Goal: Information Seeking & Learning: Learn about a topic

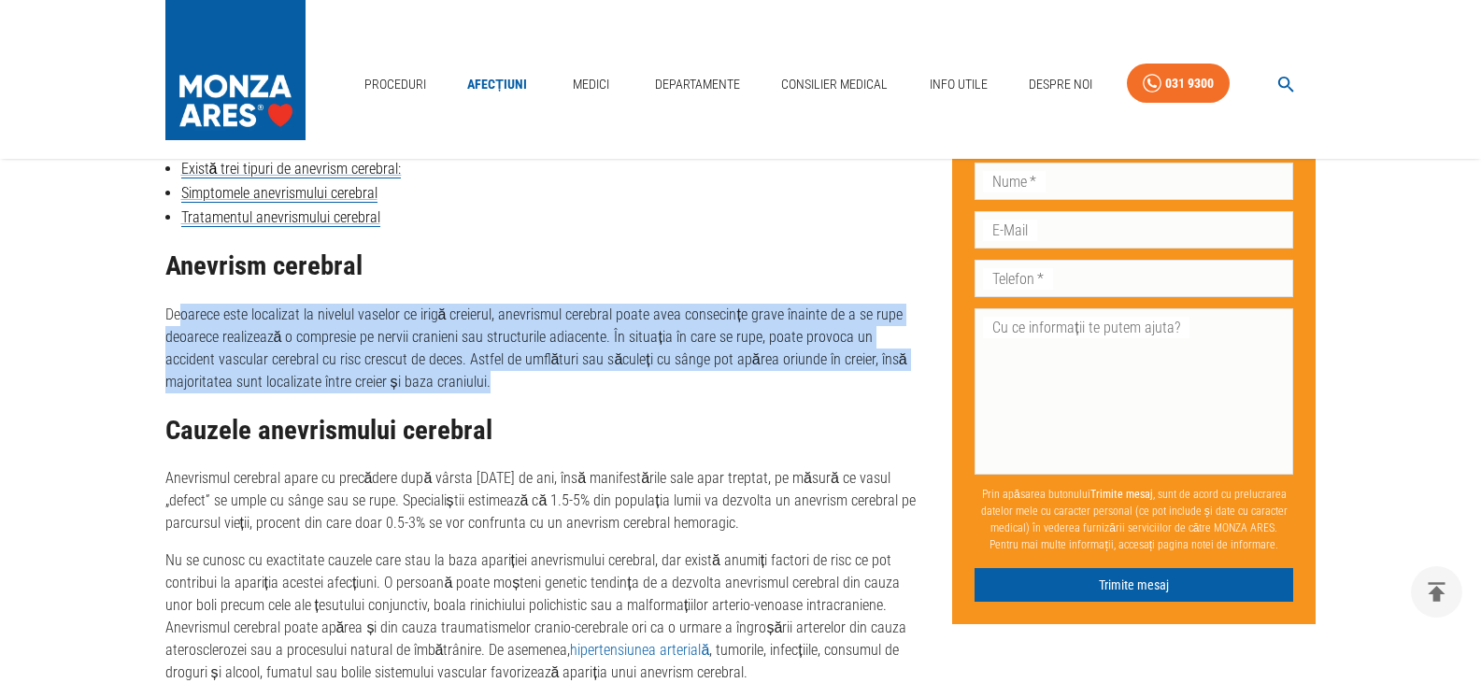
click at [511, 381] on p "Deoarece este localizat la nivelul vaselor ce irigă creierul, anevrismul cerebr…" at bounding box center [544, 349] width 758 height 90
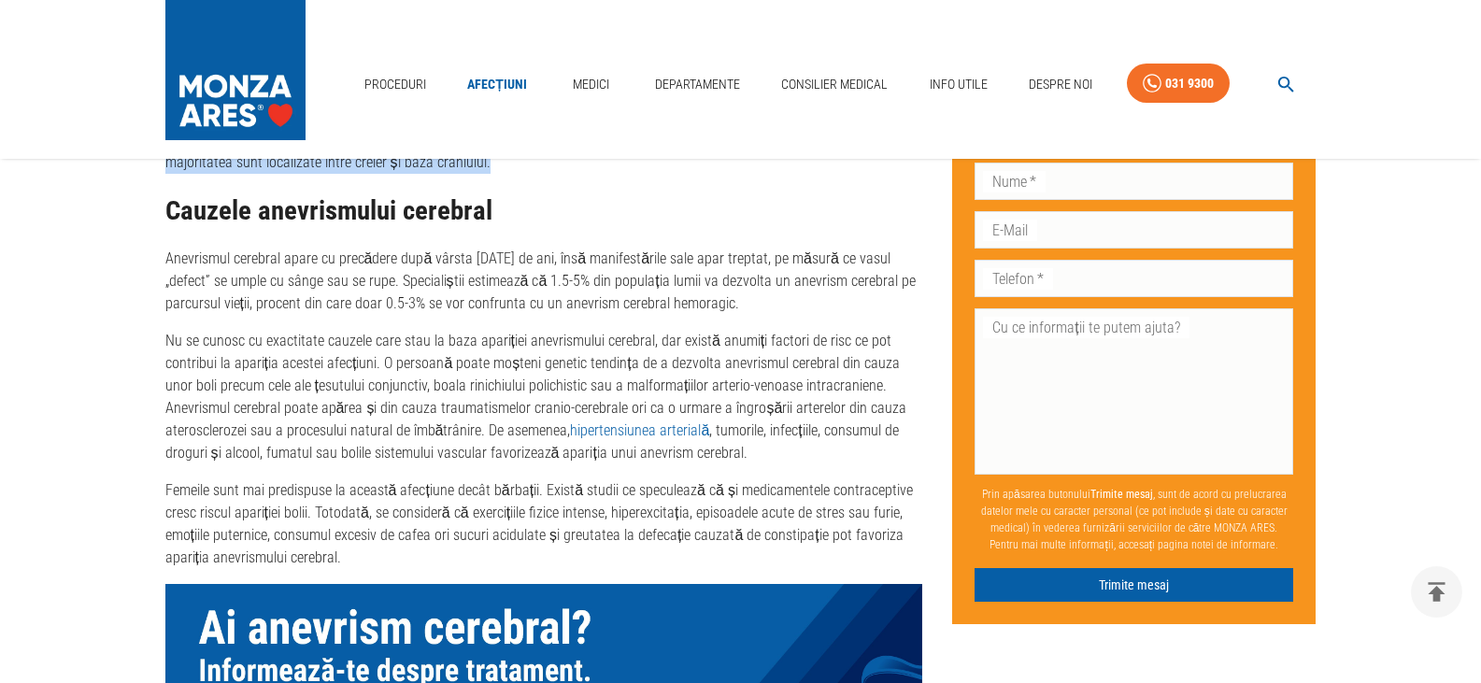
scroll to position [1122, 0]
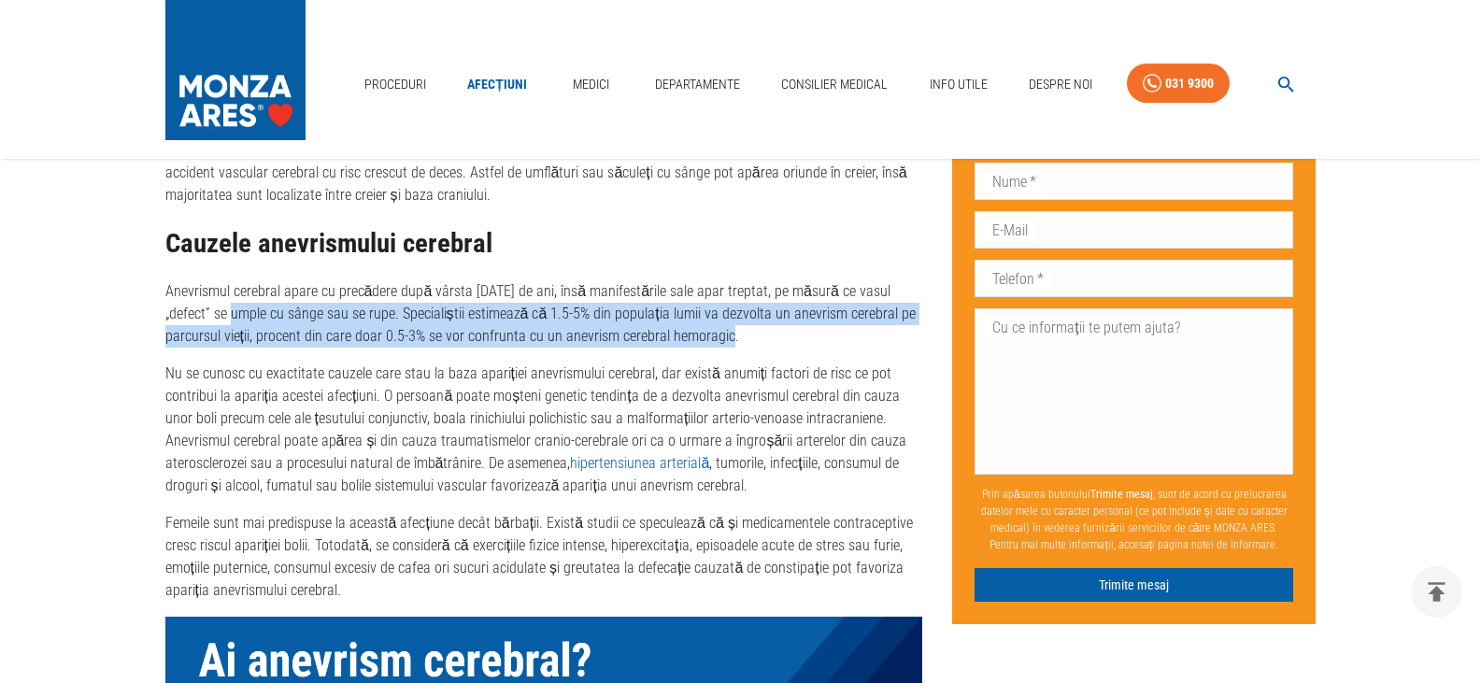
drag, startPoint x: 188, startPoint y: 317, endPoint x: 719, endPoint y: 331, distance: 531.1
click at [719, 331] on p "Anevrismul cerebral apare cu precădere după vârsta [DATE] de ani, însă manifest…" at bounding box center [544, 313] width 758 height 67
click at [725, 333] on p "Anevrismul cerebral apare cu precădere după vârsta [DATE] de ani, însă manifest…" at bounding box center [544, 313] width 758 height 67
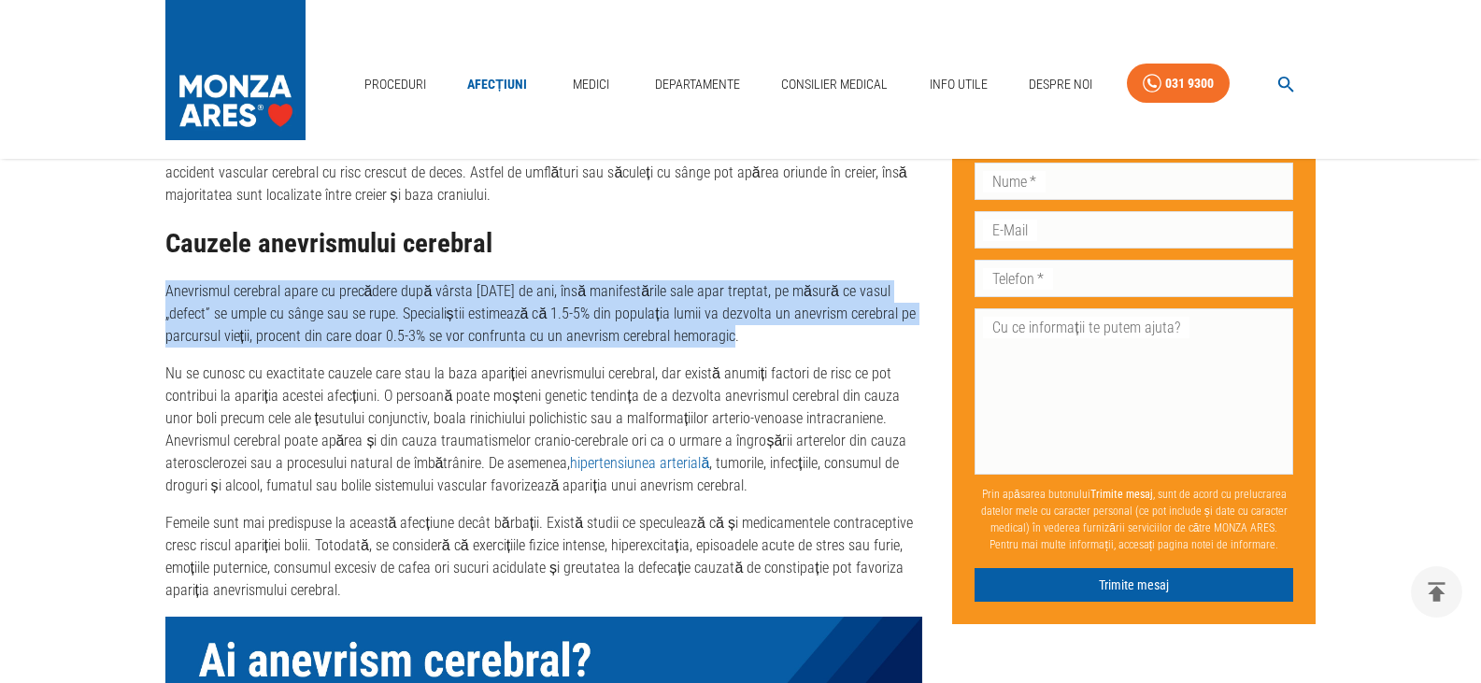
drag, startPoint x: 784, startPoint y: 346, endPoint x: 125, endPoint y: 293, distance: 661.0
click at [125, 293] on main "Acasă › Afecțiuni › Anevrismul cerebral - cauze, simptome, tratament Anevrismul…" at bounding box center [740, 497] width 1481 height 2864
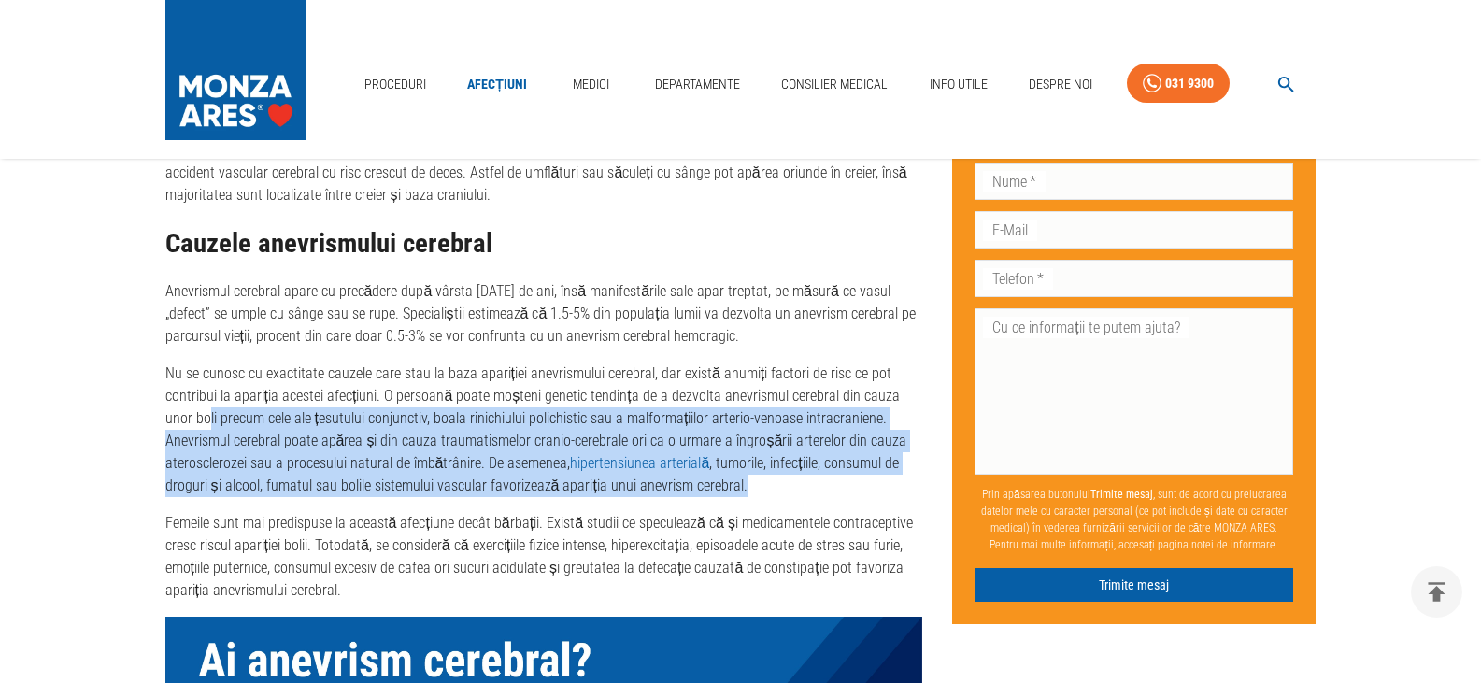
drag, startPoint x: 179, startPoint y: 420, endPoint x: 835, endPoint y: 479, distance: 657.8
click at [835, 479] on p "Nu se cunosc cu exactitate cauzele care stau la baza apariției anevrismului cer…" at bounding box center [544, 430] width 758 height 135
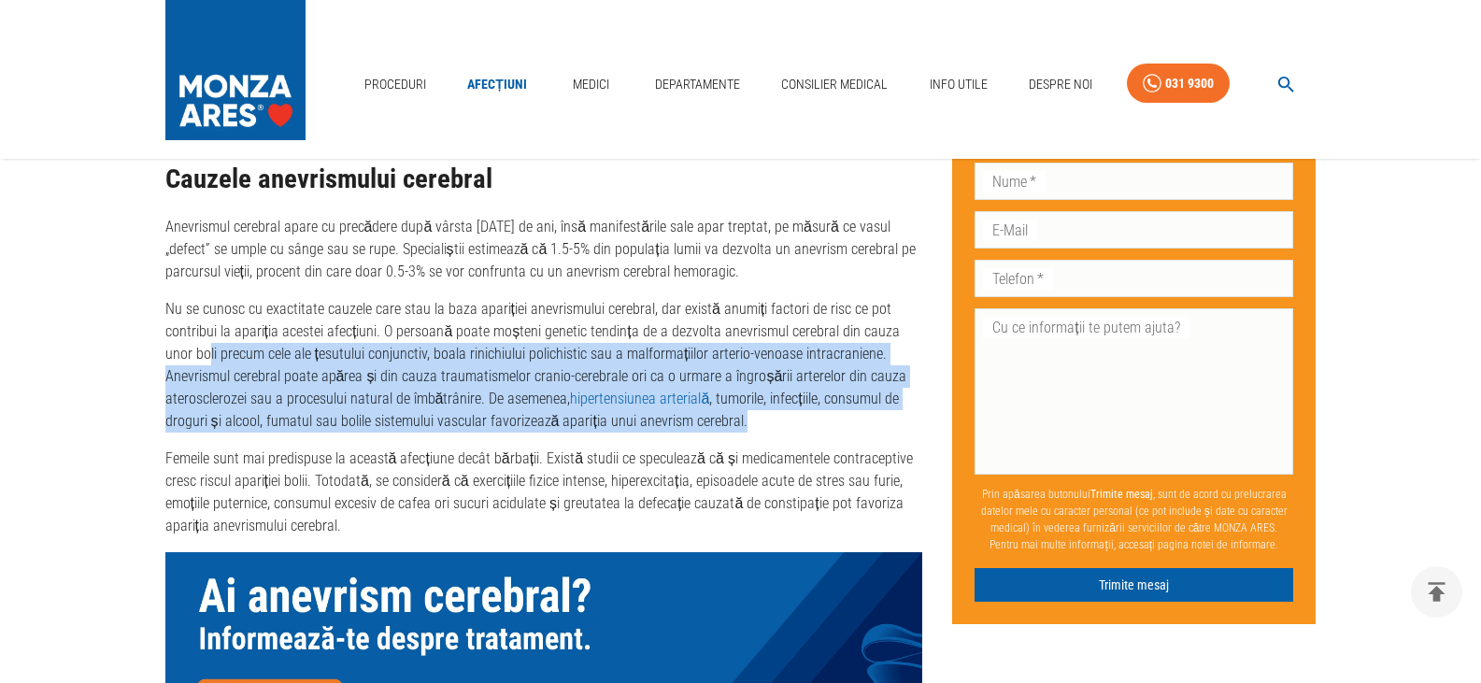
scroll to position [1215, 0]
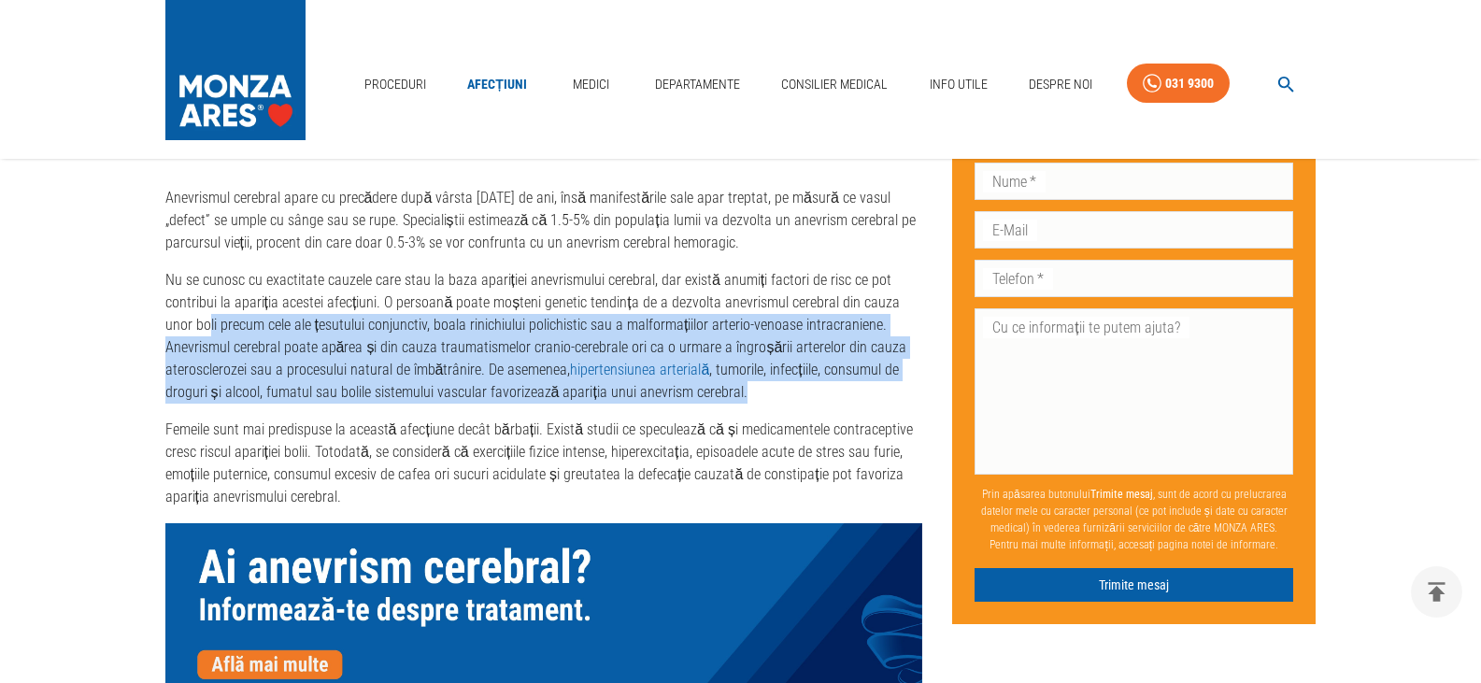
click at [827, 355] on p "Nu se cunosc cu exactitate cauzele care stau la baza apariției anevrismului cer…" at bounding box center [544, 336] width 758 height 135
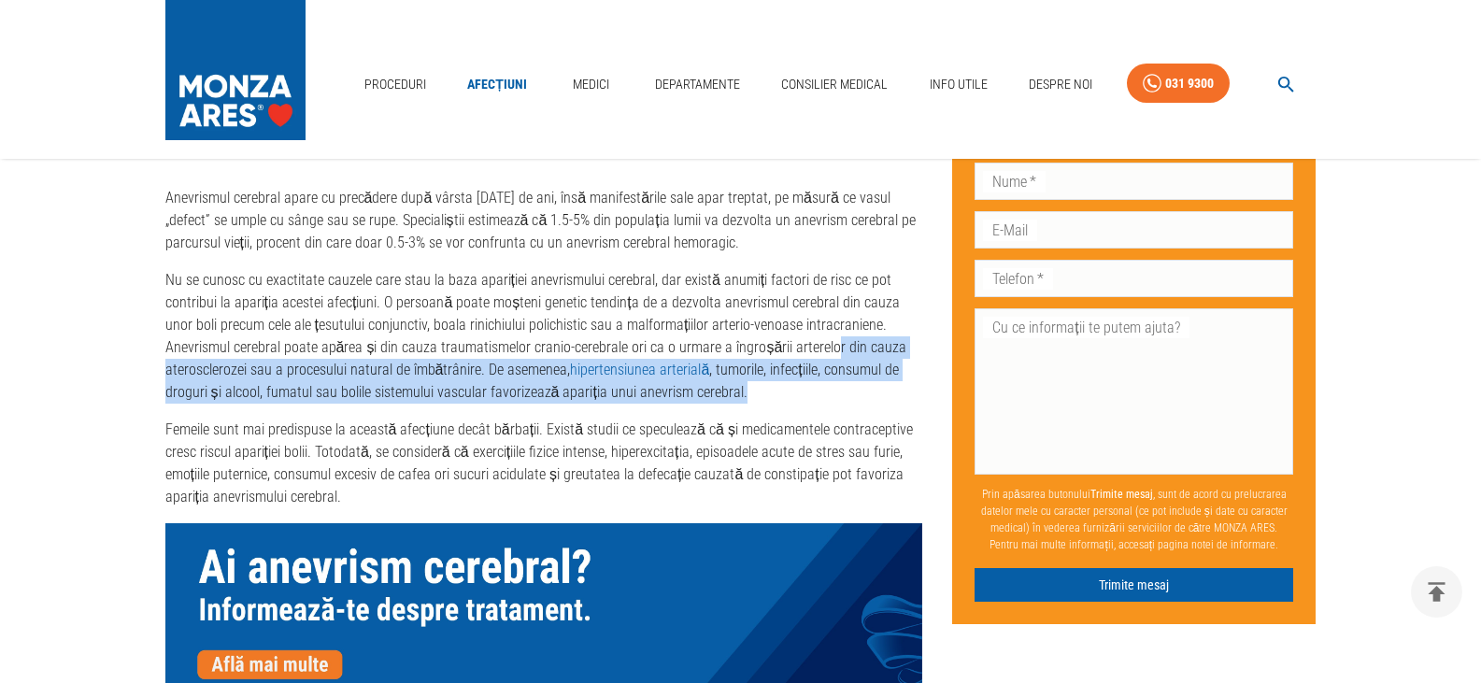
drag, startPoint x: 755, startPoint y: 346, endPoint x: 894, endPoint y: 392, distance: 145.7
click at [894, 392] on p "Nu se cunosc cu exactitate cauzele care stau la baza apariției anevrismului cer…" at bounding box center [544, 336] width 758 height 135
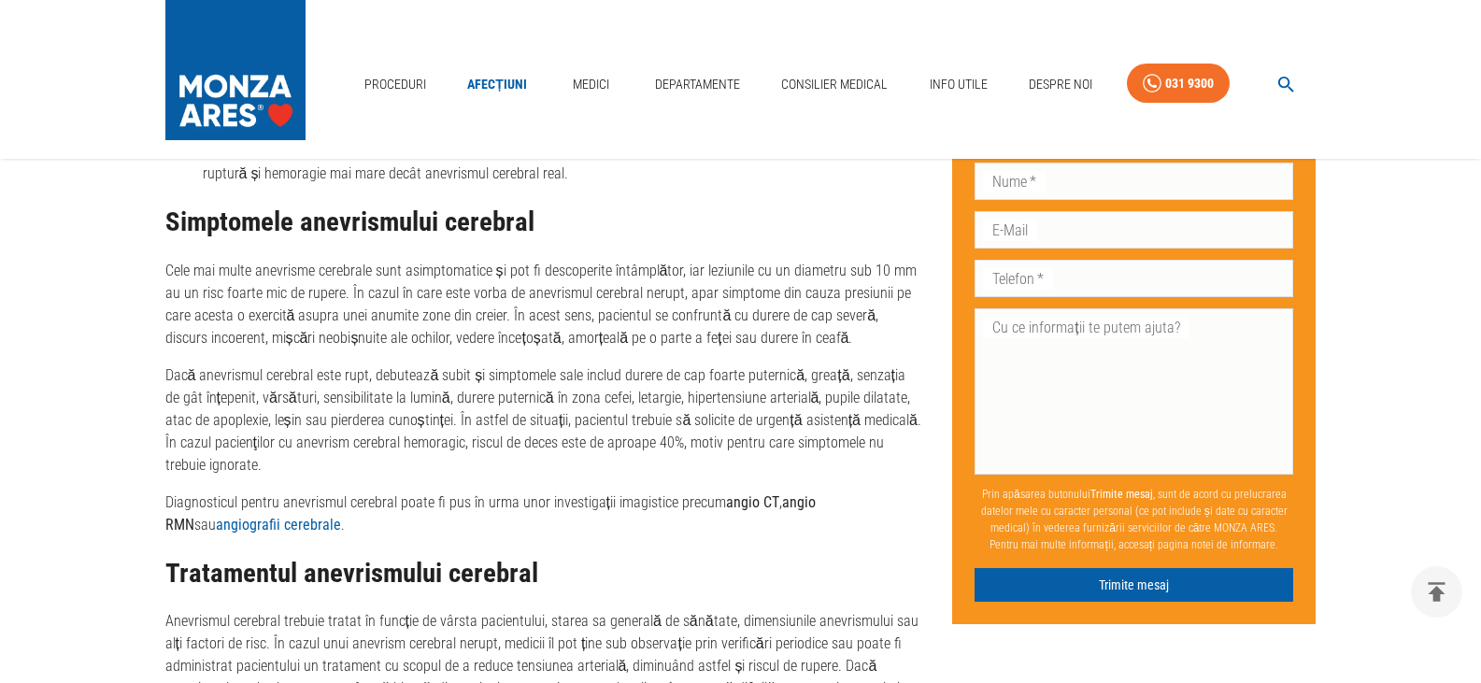
scroll to position [1963, 0]
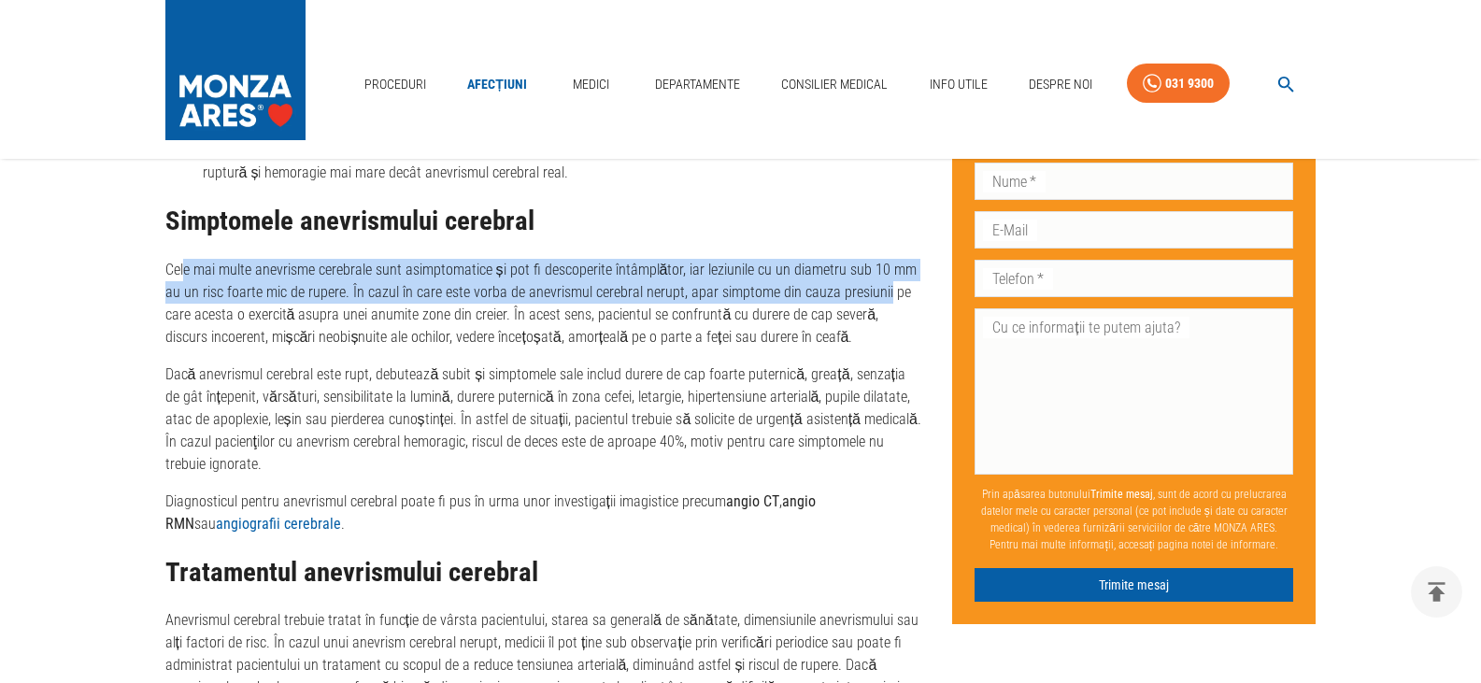
drag, startPoint x: 199, startPoint y: 266, endPoint x: 880, endPoint y: 293, distance: 681.9
click at [880, 293] on p "Cele mai multe anevrisme cerebrale sunt asimptomatice și pot fi descoperite înt…" at bounding box center [544, 304] width 758 height 90
click at [753, 282] on p "Cele mai multe anevrisme cerebrale sunt asimptomatice și pot fi descoperite înt…" at bounding box center [544, 304] width 758 height 90
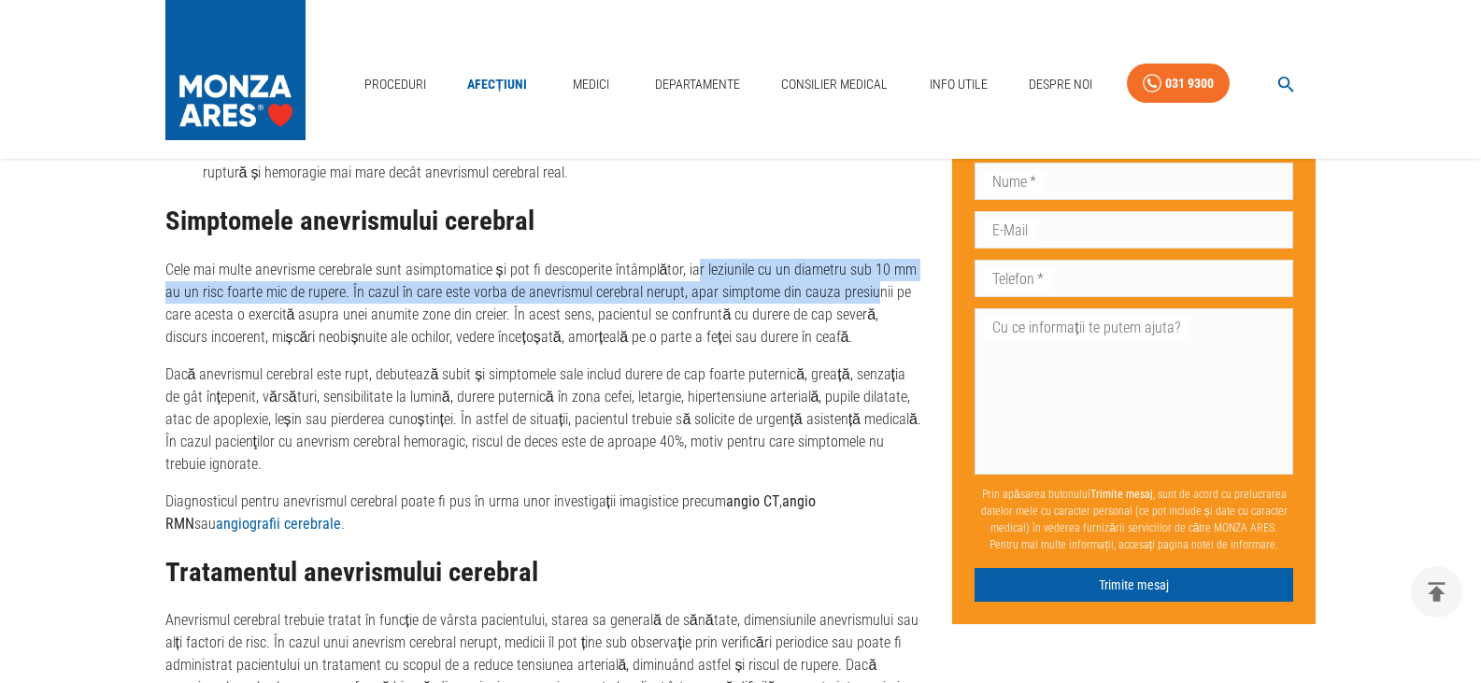
drag, startPoint x: 692, startPoint y: 272, endPoint x: 868, endPoint y: 283, distance: 177.0
click at [868, 283] on p "Cele mai multe anevrisme cerebrale sunt asimptomatice și pot fi descoperite înt…" at bounding box center [544, 304] width 758 height 90
click at [864, 298] on p "Cele mai multe anevrisme cerebrale sunt asimptomatice și pot fi descoperite înt…" at bounding box center [544, 304] width 758 height 90
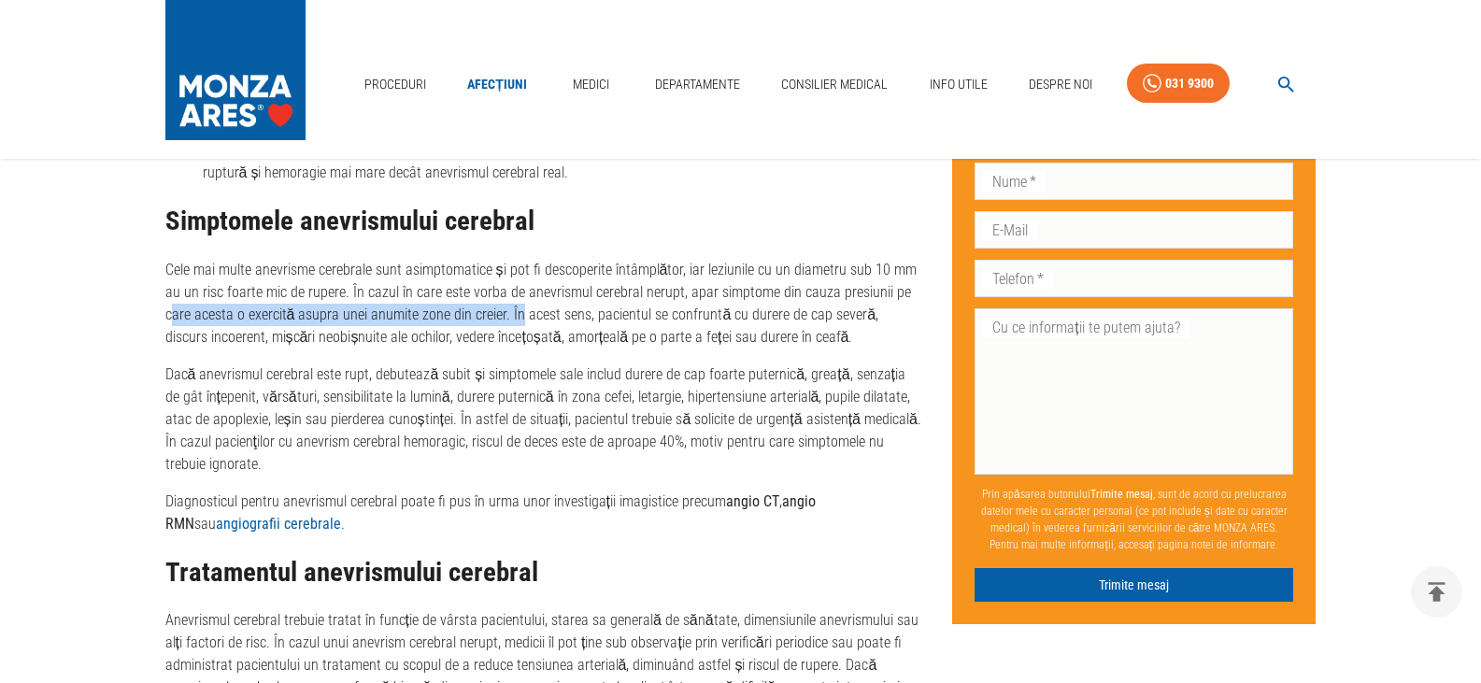
drag, startPoint x: 169, startPoint y: 317, endPoint x: 519, endPoint y: 308, distance: 349.7
click at [519, 308] on p "Cele mai multe anevrisme cerebrale sunt asimptomatice și pot fi descoperite înt…" at bounding box center [544, 304] width 758 height 90
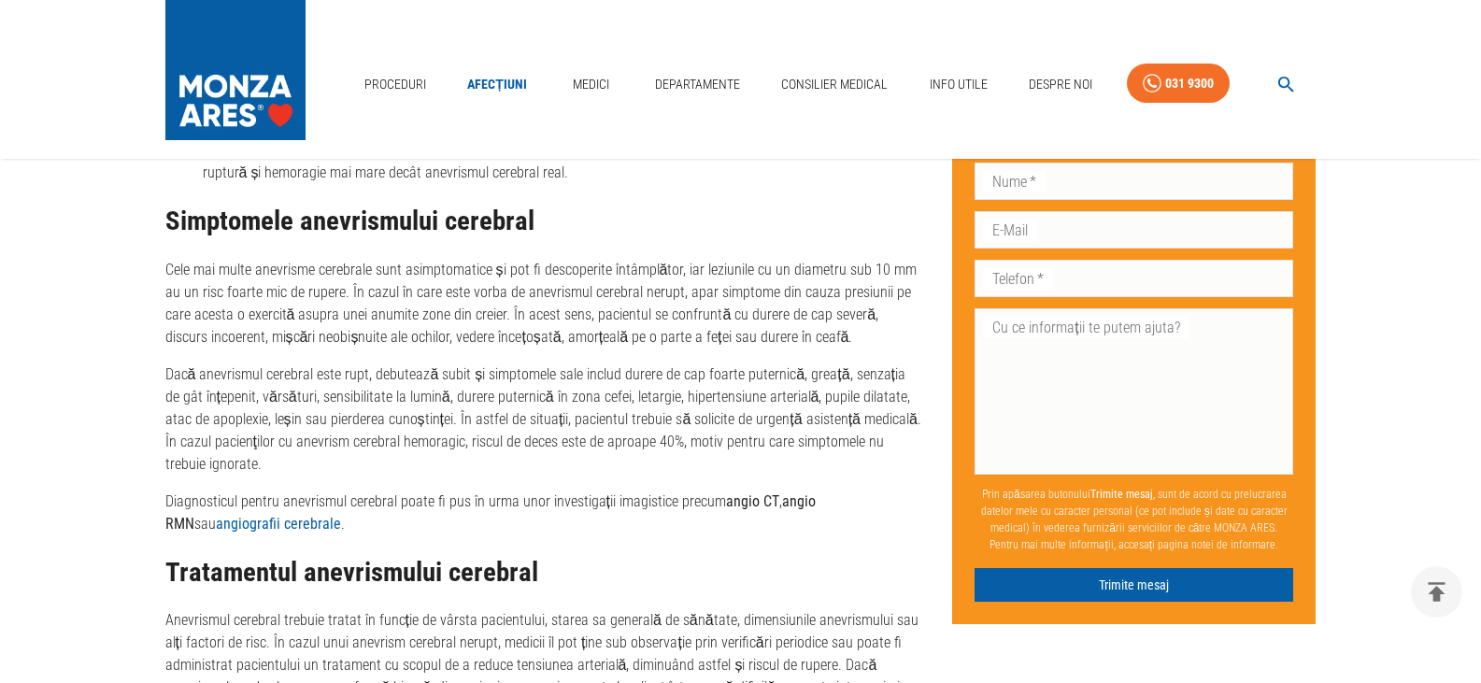
click at [580, 309] on p "Cele mai multe anevrisme cerebrale sunt asimptomatice și pot fi descoperite înt…" at bounding box center [544, 304] width 758 height 90
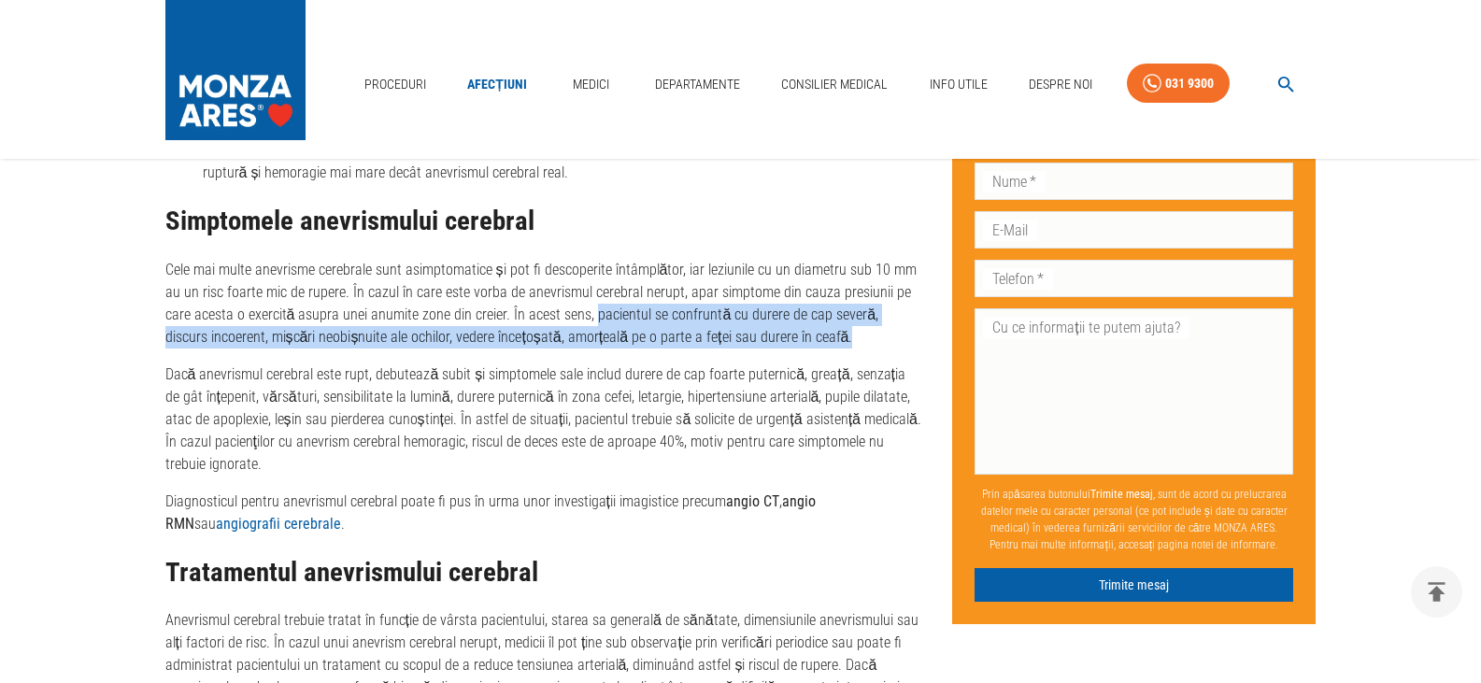
drag, startPoint x: 592, startPoint y: 308, endPoint x: 811, endPoint y: 329, distance: 220.6
click at [811, 329] on p "Cele mai multe anevrisme cerebrale sunt asimptomatice și pot fi descoperite înt…" at bounding box center [544, 304] width 758 height 90
click at [812, 338] on p "Cele mai multe anevrisme cerebrale sunt asimptomatice și pot fi descoperite înt…" at bounding box center [544, 304] width 758 height 90
drag, startPoint x: 599, startPoint y: 309, endPoint x: 903, endPoint y: 333, distance: 304.7
click at [903, 333] on p "Cele mai multe anevrisme cerebrale sunt asimptomatice și pot fi descoperite înt…" at bounding box center [544, 304] width 758 height 90
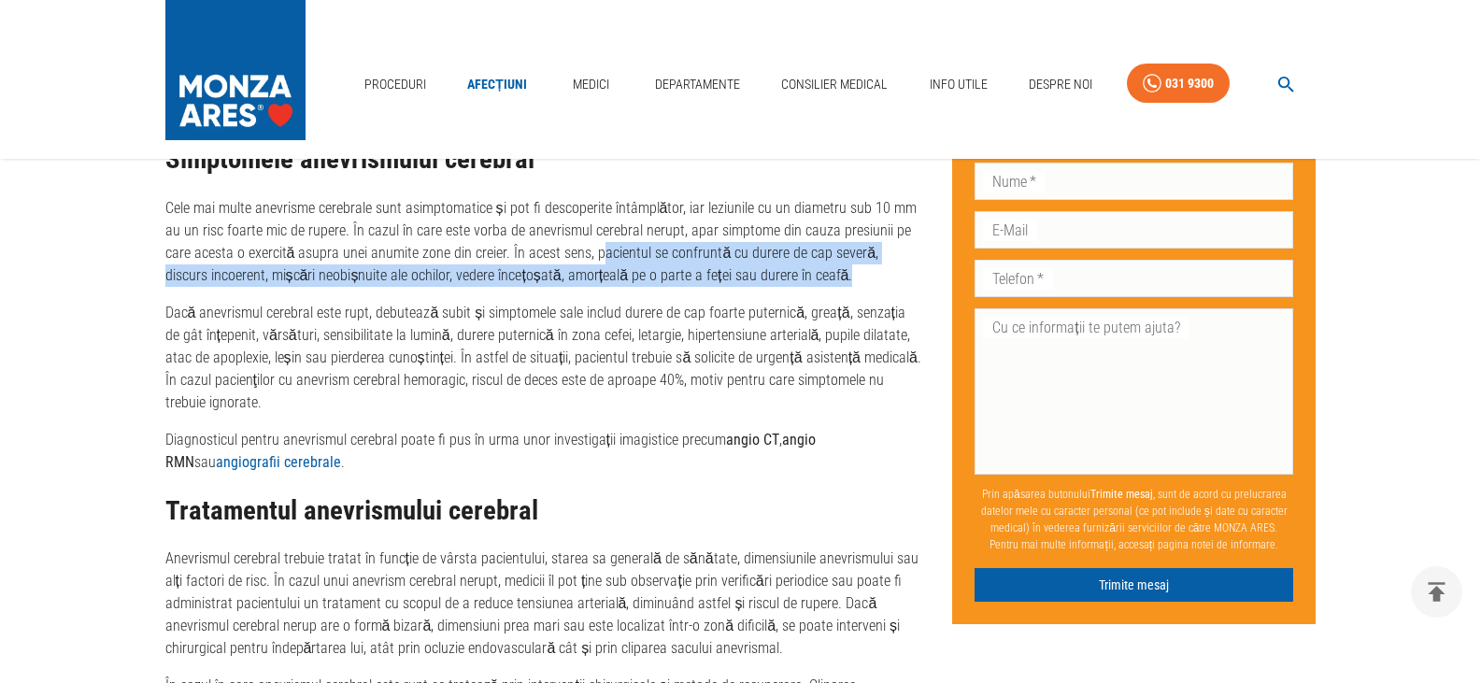
scroll to position [2056, 0]
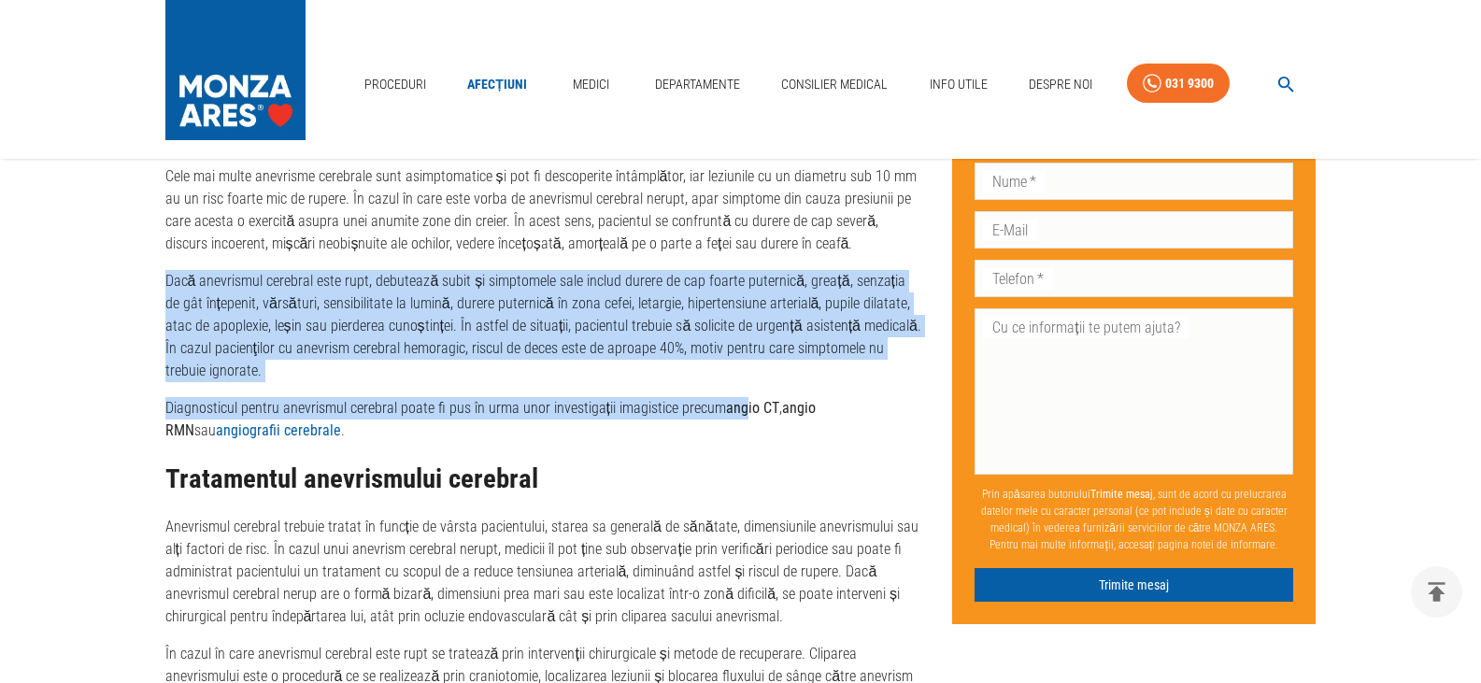
drag, startPoint x: 167, startPoint y: 285, endPoint x: 743, endPoint y: 408, distance: 588.6
click at [743, 408] on div "Există trei tipuri de anevrism cerebral: Anevrismul cerebral sacular – are form…" at bounding box center [544, 412] width 758 height 1060
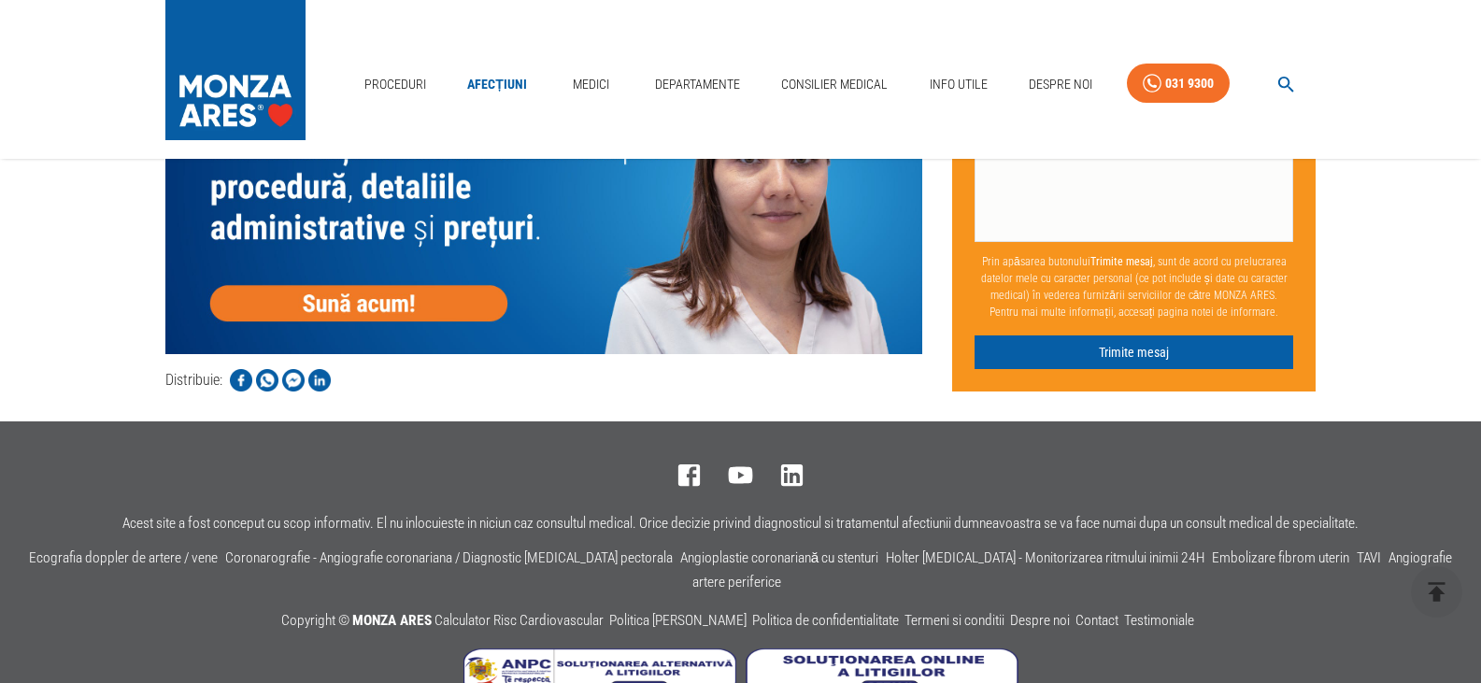
scroll to position [2495, 0]
